Goal: Task Accomplishment & Management: Complete application form

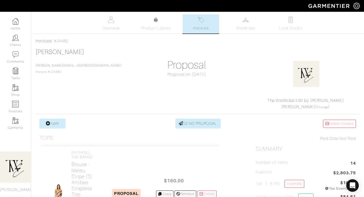
click at [21, 37] on link "Clients" at bounding box center [15, 40] width 31 height 16
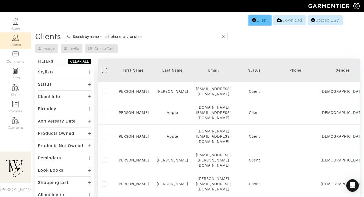
click at [256, 20] on link "Client" at bounding box center [260, 20] width 22 height 10
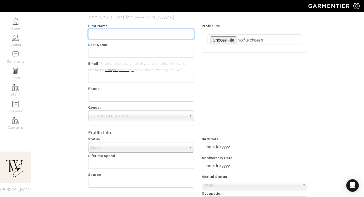
click at [110, 34] on input "text" at bounding box center [141, 34] width 106 height 10
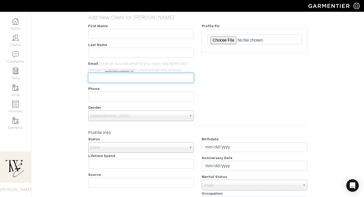
click at [134, 77] on input "email" at bounding box center [141, 78] width 106 height 10
paste input "[EMAIL_ADDRESS][DOMAIN_NAME]"
type input "[EMAIL_ADDRESS][DOMAIN_NAME]"
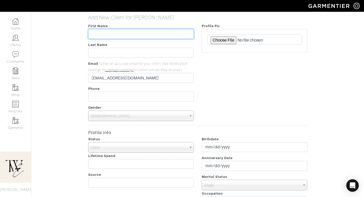
click at [114, 33] on input "text" at bounding box center [141, 34] width 106 height 10
type input "[PERSON_NAME]"
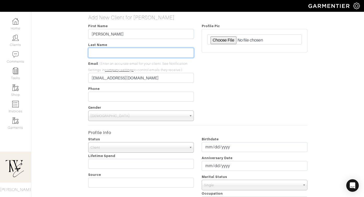
click at [100, 50] on input "text" at bounding box center [141, 53] width 106 height 10
type input "t"
type input "Tsujii"
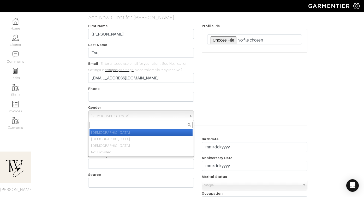
click at [145, 118] on span "[DEMOGRAPHIC_DATA]" at bounding box center [139, 116] width 96 height 10
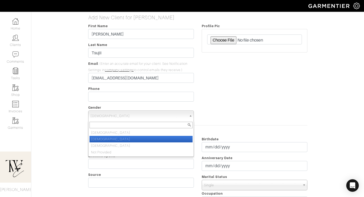
click at [143, 139] on li "[DEMOGRAPHIC_DATA]" at bounding box center [141, 139] width 103 height 7
select select "[DEMOGRAPHIC_DATA]"
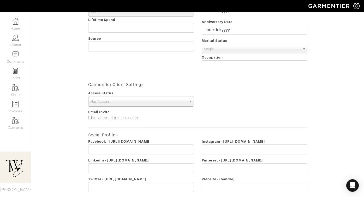
scroll to position [67, 0]
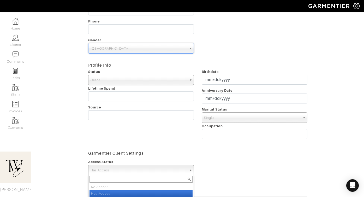
click at [147, 170] on span "Has Access" at bounding box center [139, 170] width 96 height 10
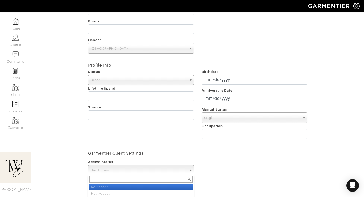
click at [145, 186] on li "No Access" at bounding box center [141, 187] width 103 height 7
select select "false"
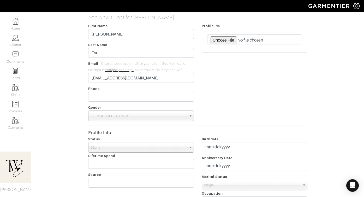
scroll to position [184, 0]
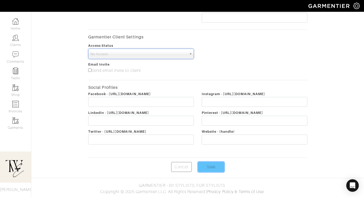
click at [211, 167] on input "Save" at bounding box center [211, 167] width 26 height 10
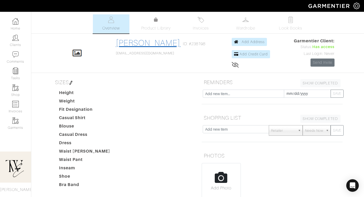
click at [156, 38] on link "[PERSON_NAME]" at bounding box center [148, 42] width 65 height 9
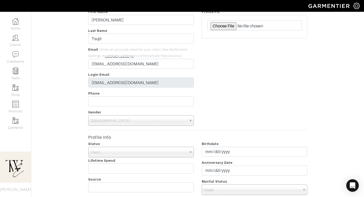
scroll to position [62, 0]
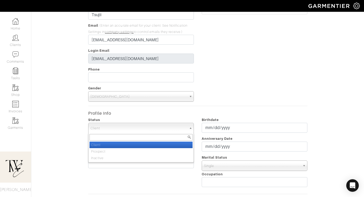
click at [134, 126] on span "Client" at bounding box center [139, 128] width 96 height 10
click at [229, 78] on div "Profile Pic" at bounding box center [255, 43] width 114 height 117
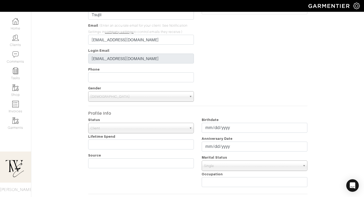
scroll to position [200, 0]
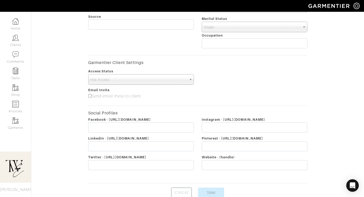
click at [132, 84] on span "Has Access" at bounding box center [139, 79] width 96 height 10
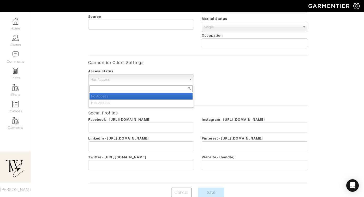
click at [132, 93] on li "No Access" at bounding box center [141, 96] width 103 height 7
select select "false"
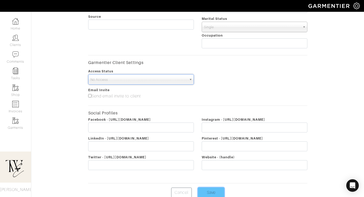
click at [216, 193] on input "Save" at bounding box center [211, 193] width 26 height 10
